Goal: Task Accomplishment & Management: Manage account settings

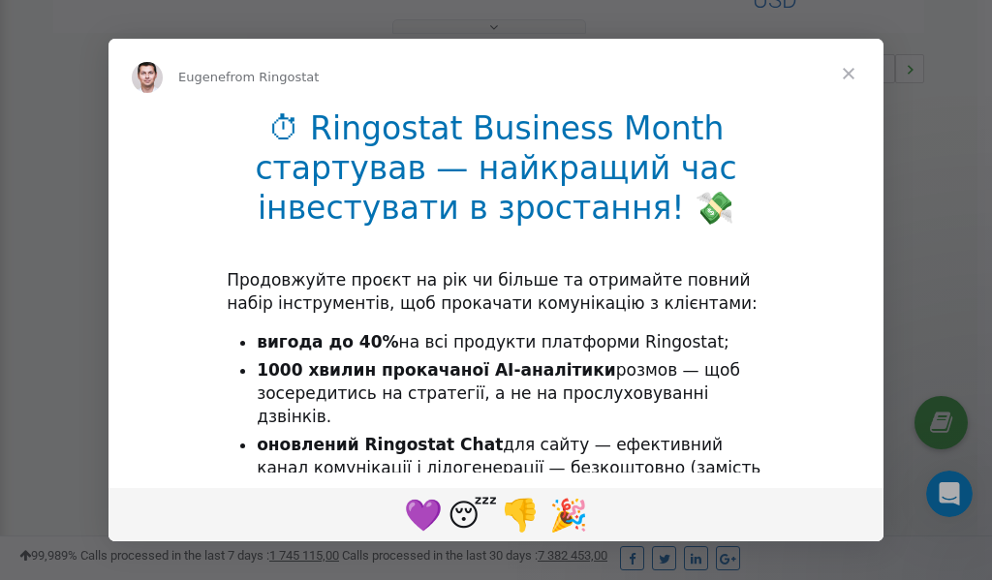
click at [854, 73] on span "Close" at bounding box center [849, 74] width 70 height 70
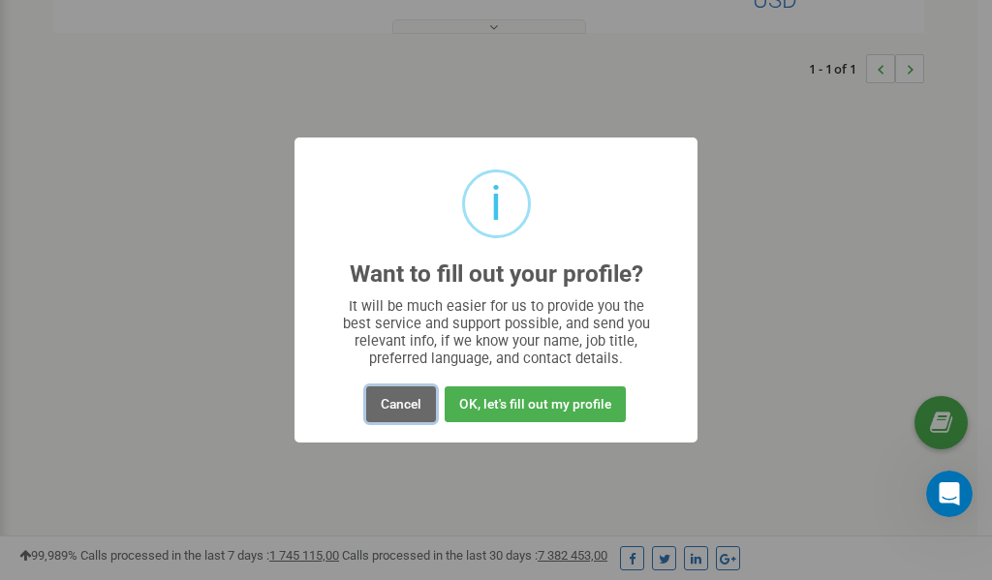
click at [410, 403] on button "Cancel" at bounding box center [401, 405] width 70 height 36
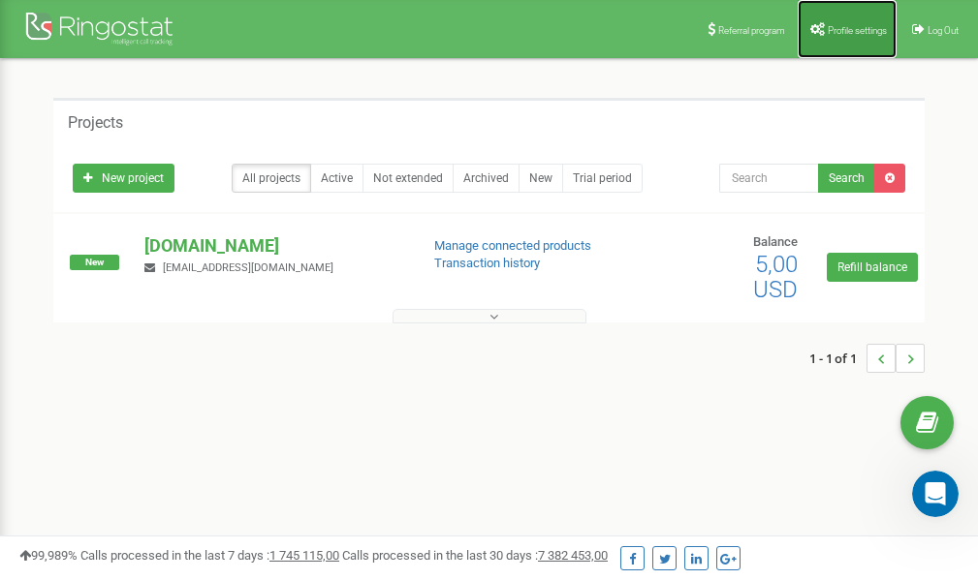
click at [851, 42] on link "Profile settings" at bounding box center [846, 29] width 99 height 58
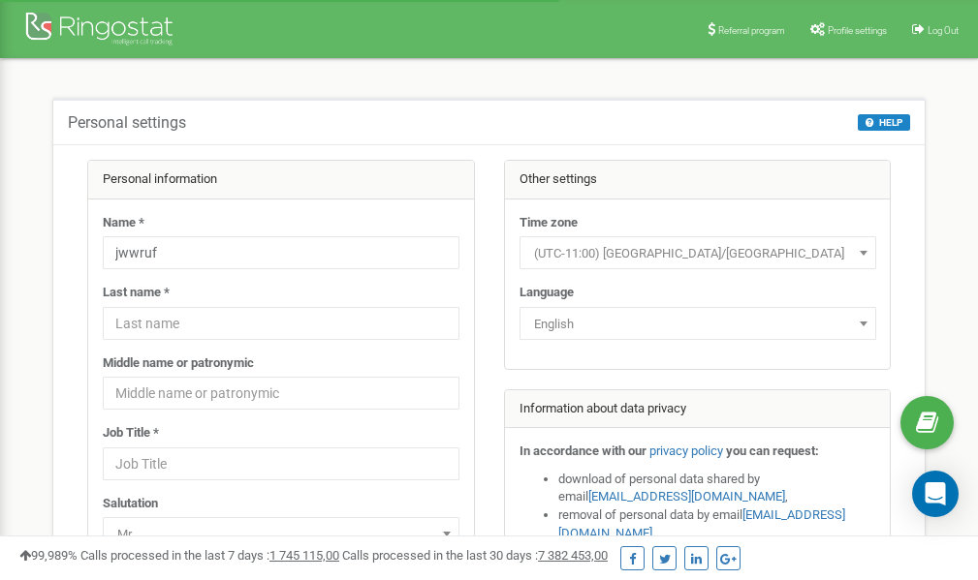
scroll to position [97, 0]
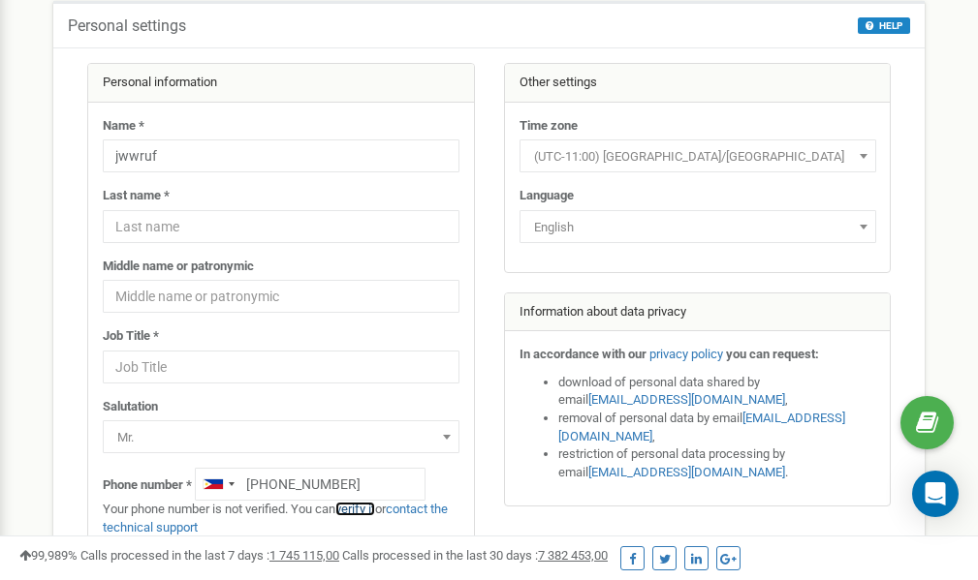
click at [367, 508] on link "verify it" at bounding box center [355, 509] width 40 height 15
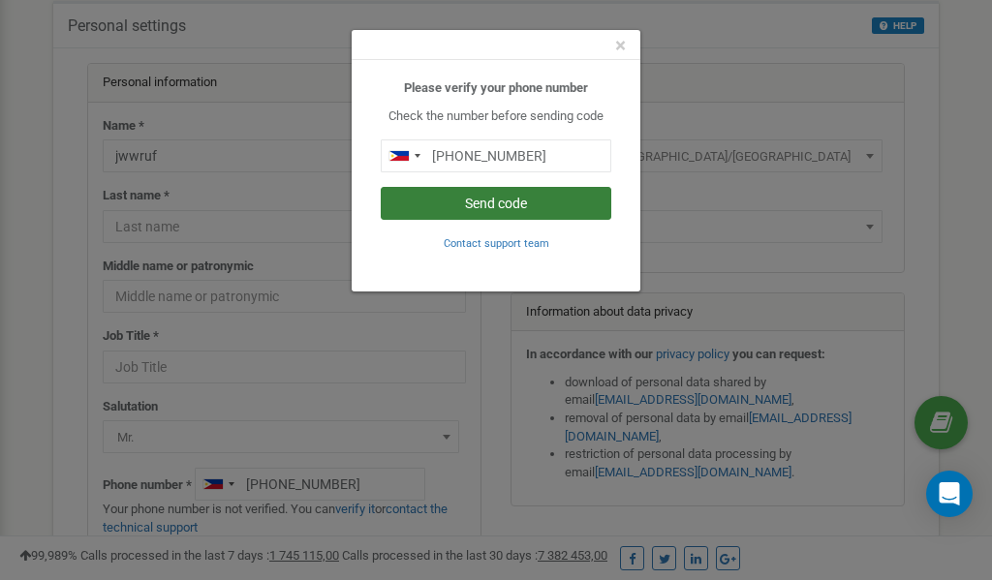
click at [490, 199] on button "Send code" at bounding box center [496, 203] width 231 height 33
